Goal: Information Seeking & Learning: Check status

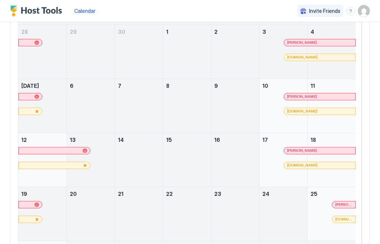
scroll to position [85, 0]
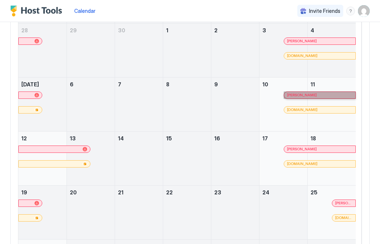
click at [333, 96] on link "[PERSON_NAME]" at bounding box center [320, 95] width 72 height 7
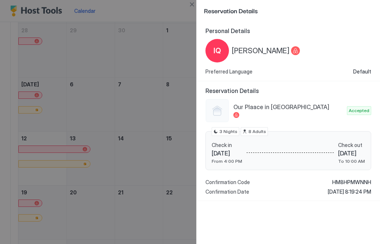
click at [147, 112] on div at bounding box center [190, 122] width 380 height 244
click at [295, 205] on div "Personal Details IQ [PERSON_NAME] Preferred Language Default Reservation Detail…" at bounding box center [288, 132] width 183 height 223
click at [82, 148] on div at bounding box center [190, 122] width 380 height 244
click at [61, 154] on div at bounding box center [190, 122] width 380 height 244
click at [60, 151] on div at bounding box center [190, 122] width 380 height 244
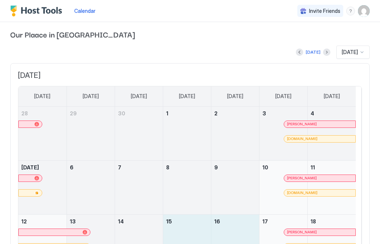
scroll to position [2, 0]
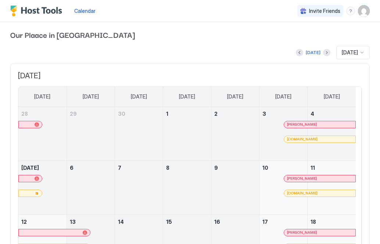
click at [323, 56] on button "Next month" at bounding box center [326, 52] width 7 height 7
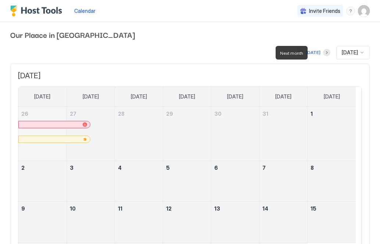
click at [303, 39] on span "Our Plaace in [GEOGRAPHIC_DATA]" at bounding box center [189, 34] width 359 height 11
click at [296, 54] on button "Previous month" at bounding box center [299, 52] width 7 height 7
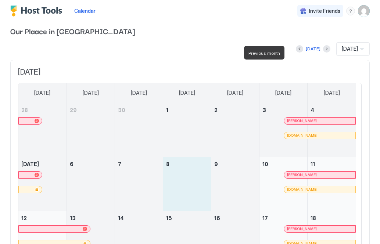
scroll to position [4, 0]
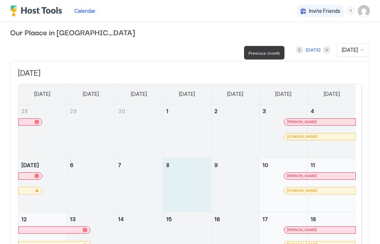
click at [323, 50] on button "Next month" at bounding box center [326, 49] width 7 height 7
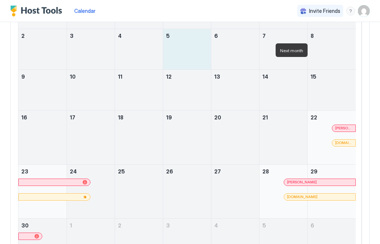
scroll to position [134, 0]
click at [330, 180] on link "[PERSON_NAME]" at bounding box center [320, 181] width 72 height 7
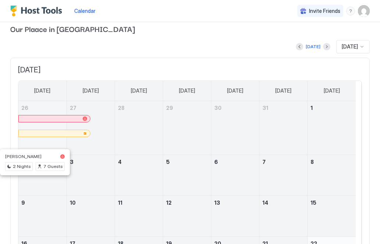
scroll to position [0, 0]
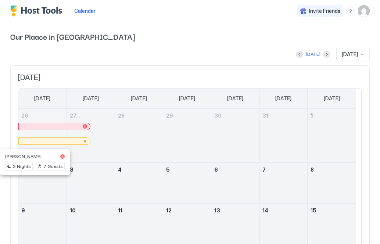
click at [323, 54] on button "Next month" at bounding box center [326, 54] width 7 height 7
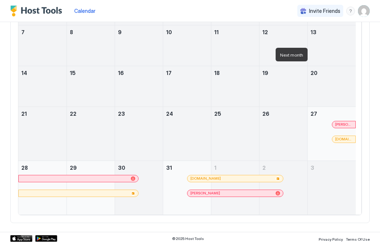
scroll to position [139, 0]
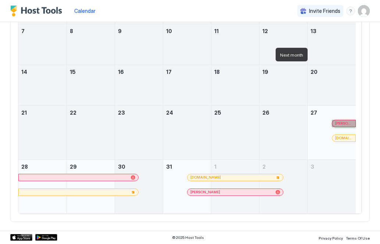
click at [349, 124] on link "[PERSON_NAME]" at bounding box center [344, 123] width 24 height 7
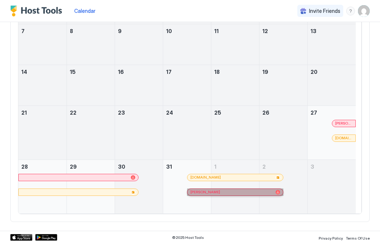
click at [216, 193] on link "[PERSON_NAME]" at bounding box center [235, 192] width 96 height 7
